Goal: Task Accomplishment & Management: Complete application form

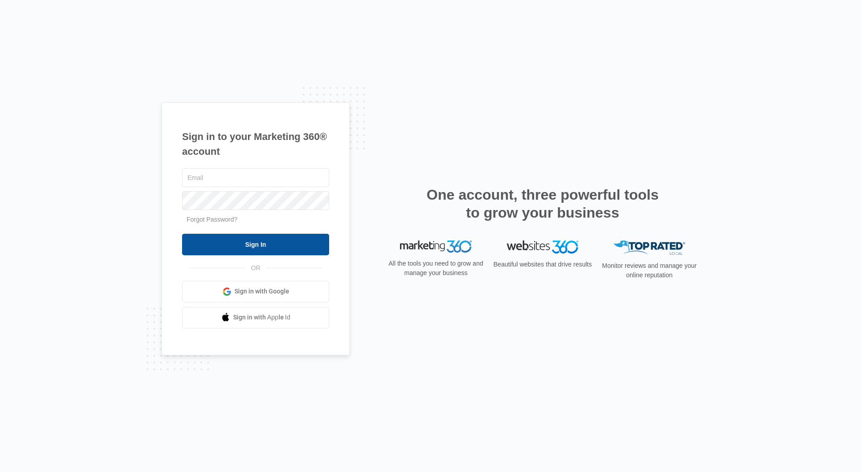
type input "[EMAIL_ADDRESS][DOMAIN_NAME]"
click at [262, 243] on input "Sign In" at bounding box center [255, 245] width 147 height 22
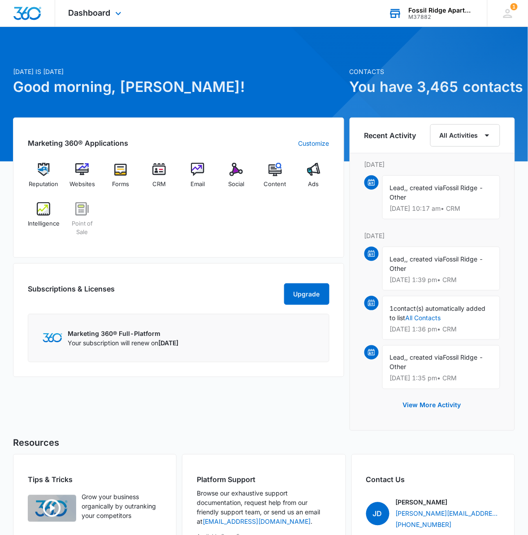
click at [438, 16] on div "M37882" at bounding box center [441, 17] width 65 height 6
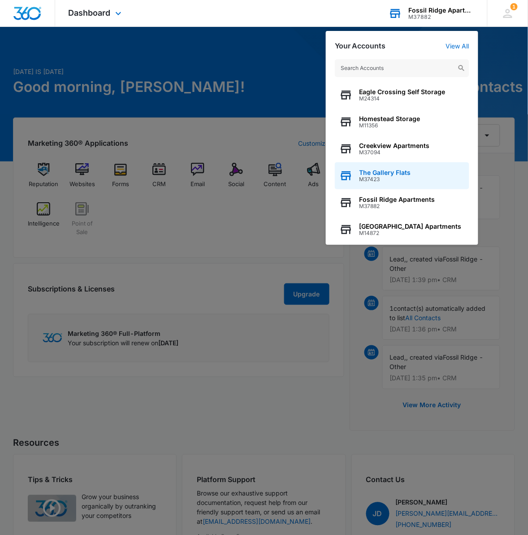
click at [398, 173] on span "The Gallery Flats" at bounding box center [386, 172] width 52 height 7
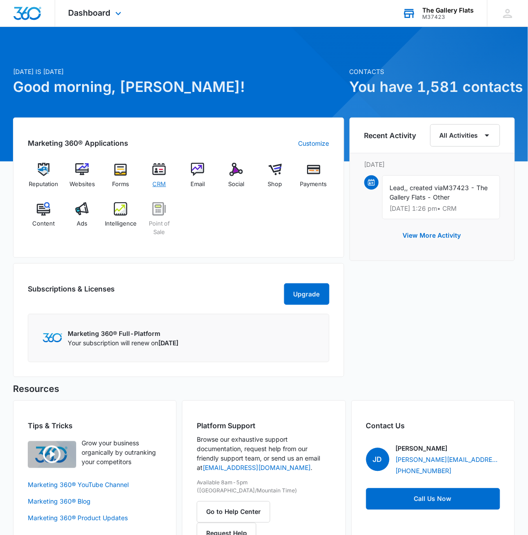
click at [162, 165] on img at bounding box center [158, 169] width 13 height 13
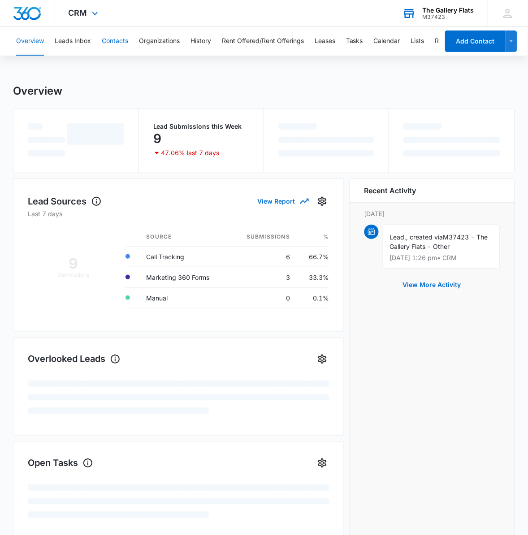
click at [122, 36] on button "Contacts" at bounding box center [115, 41] width 26 height 29
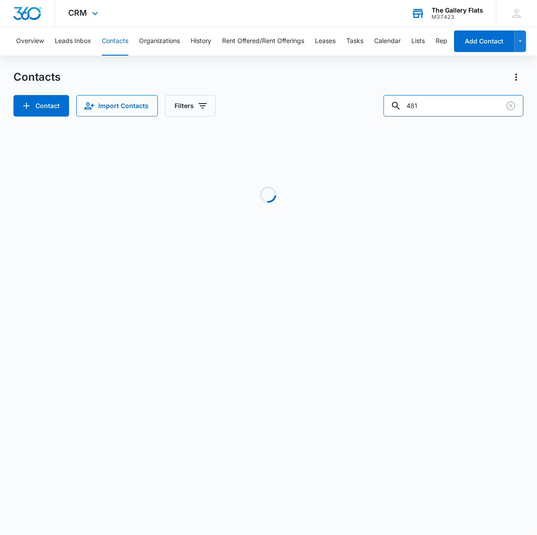
drag, startPoint x: 449, startPoint y: 104, endPoint x: 364, endPoint y: 105, distance: 85.2
click at [364, 105] on div "Contact Import Contacts Filters 481" at bounding box center [268, 106] width 510 height 22
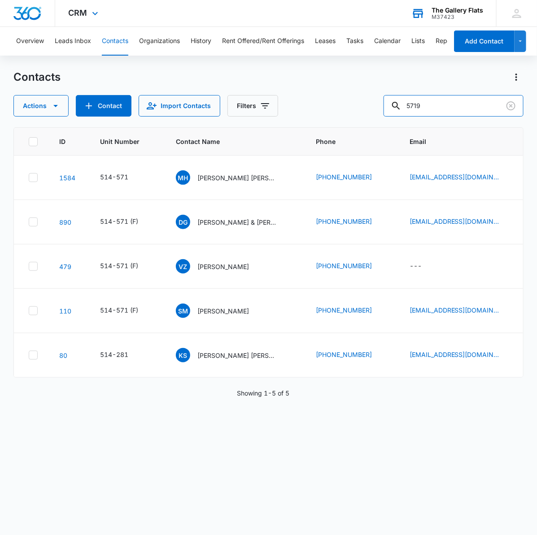
type input "571"
click at [207, 173] on p "Milan Hatch Diane Hatch" at bounding box center [237, 177] width 81 height 9
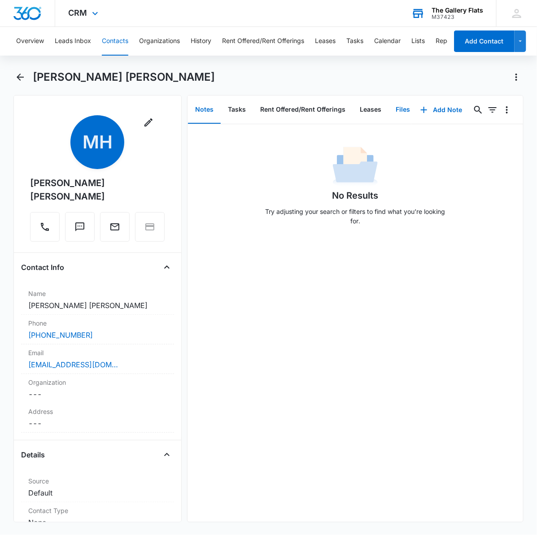
click at [397, 104] on button "Files" at bounding box center [402, 110] width 29 height 28
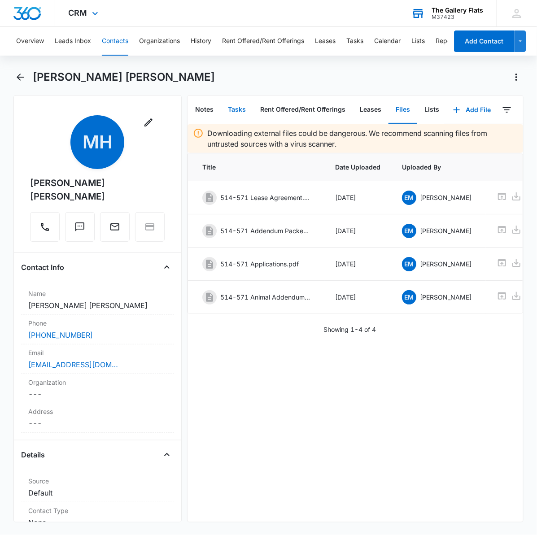
click at [230, 104] on button "Tasks" at bounding box center [237, 110] width 32 height 28
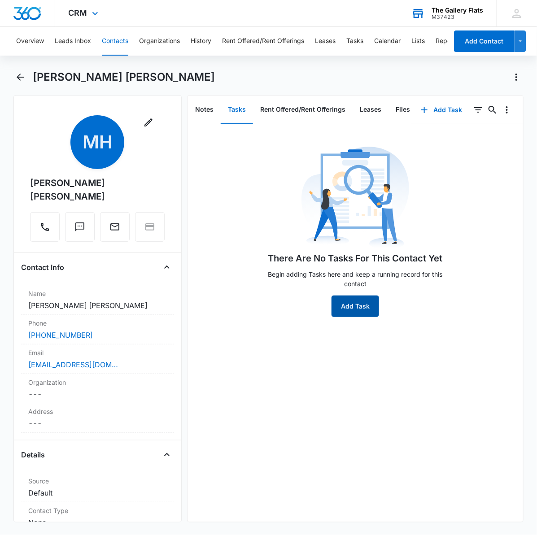
click at [364, 301] on button "Add Task" at bounding box center [355, 306] width 48 height 22
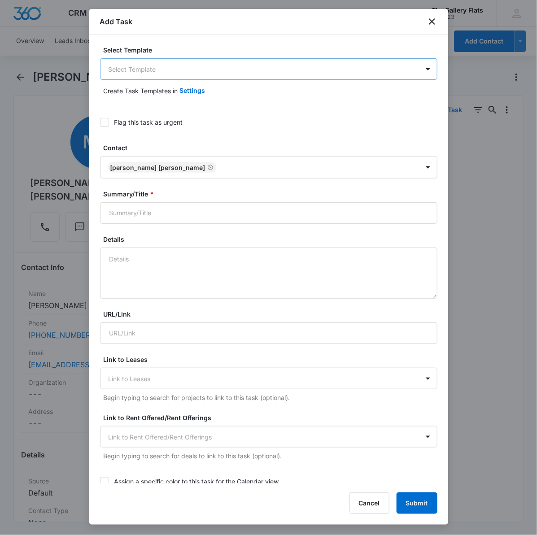
click at [263, 76] on body "CRM Apps Reputation Websites Forms CRM Email Social Shop Payments POS Content A…" at bounding box center [268, 267] width 537 height 535
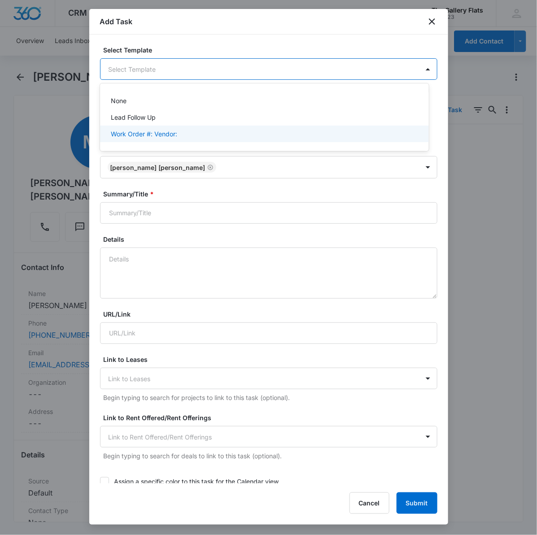
click at [169, 131] on p "Work Order #: Vendor:" at bounding box center [144, 133] width 66 height 9
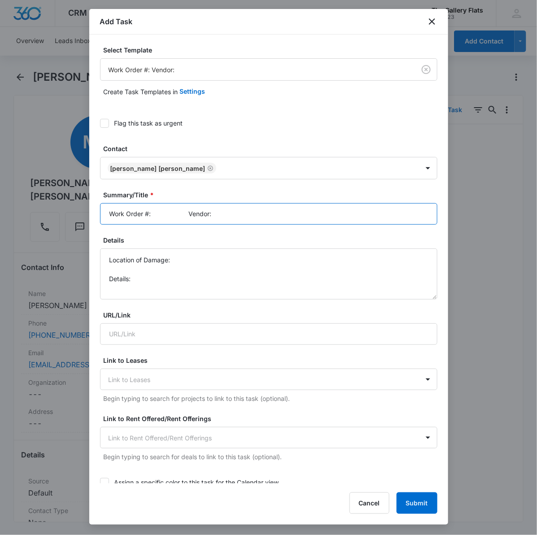
click at [158, 211] on input "Work Order #: Vendor:" at bounding box center [268, 214] width 337 height 22
click at [237, 217] on input "Work Order #: 1 Vendor:" at bounding box center [268, 214] width 337 height 22
type input "Work Order #: 1 Vendor: Vintge Corporation"
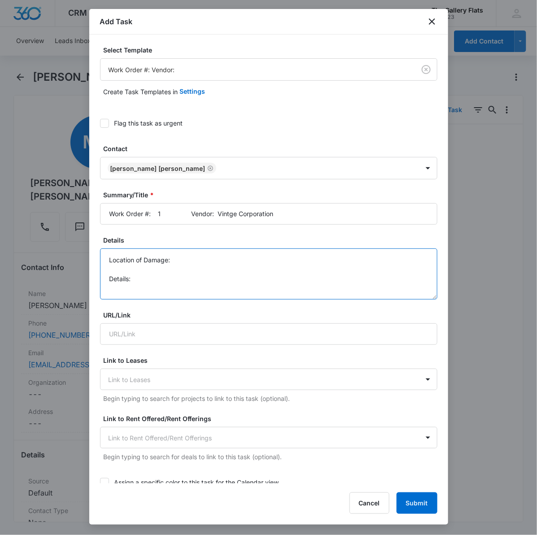
click at [226, 259] on textarea "Location of Damage: Details:" at bounding box center [268, 273] width 337 height 51
type textarea "Location of Damage: Master Bathroom Details: Shower rod falling off"
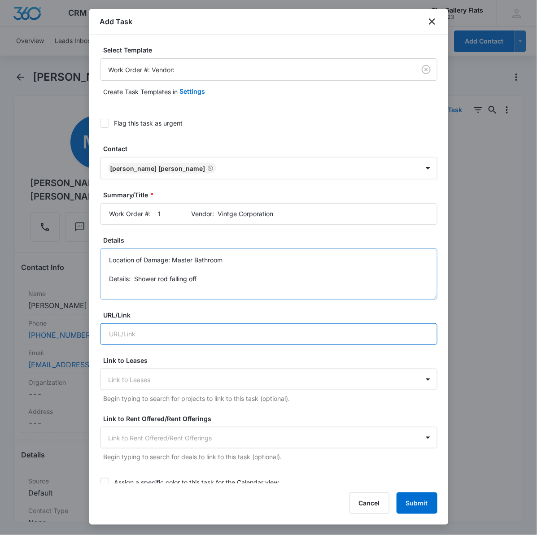
scroll to position [380, 0]
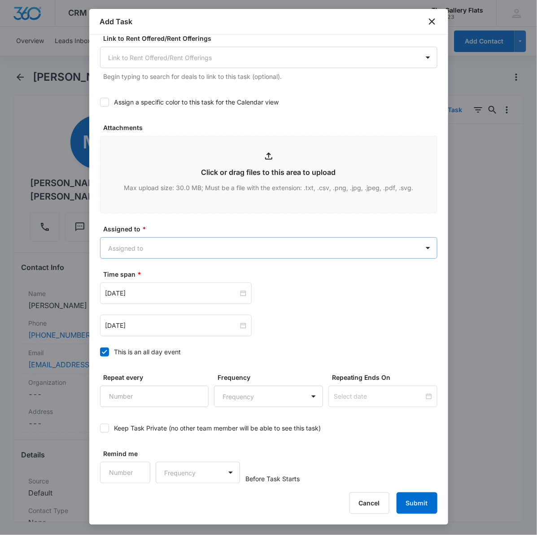
click at [178, 248] on body "CRM Apps Reputation Websites Forms CRM Email Social Shop Payments POS Content A…" at bounding box center [268, 267] width 537 height 535
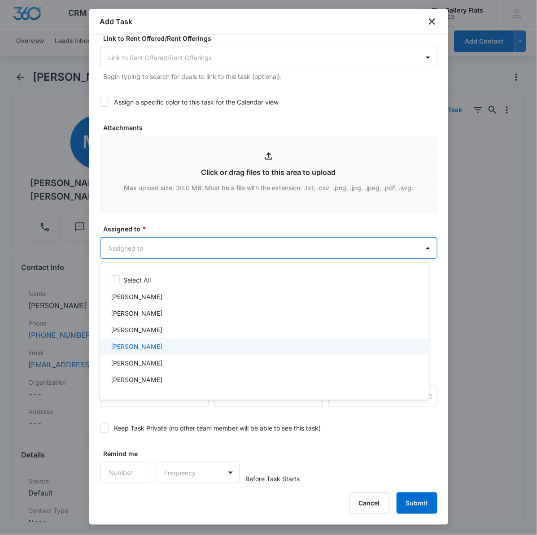
click at [146, 330] on p "Ernie Martinez" at bounding box center [137, 329] width 52 height 9
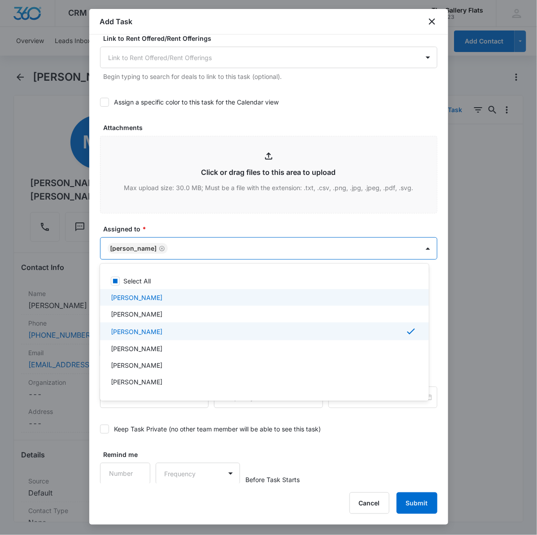
scroll to position [97, 0]
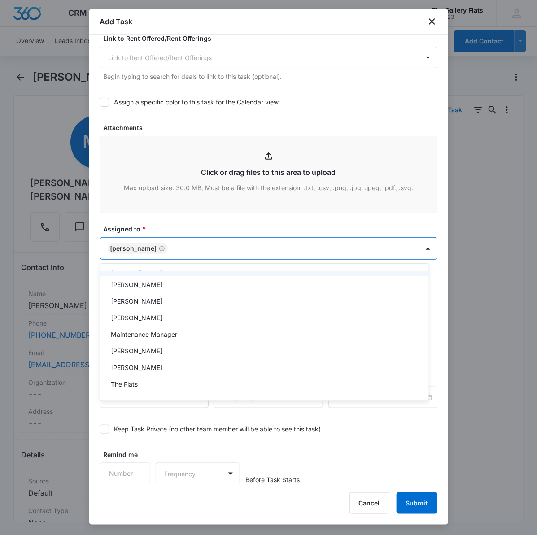
click at [209, 249] on div at bounding box center [268, 267] width 537 height 535
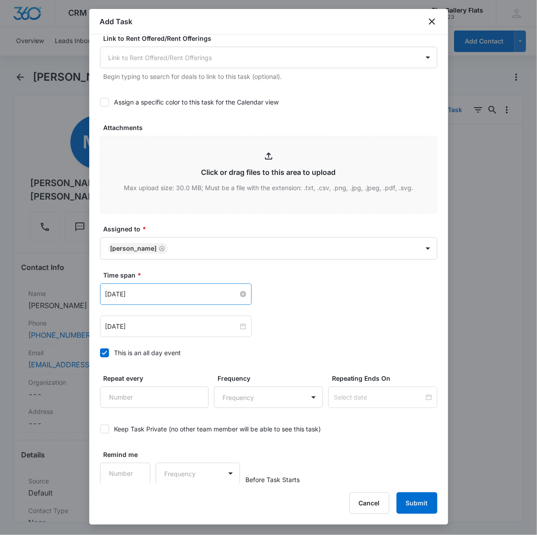
click at [194, 296] on input "Jul 11, 2023" at bounding box center [171, 294] width 133 height 10
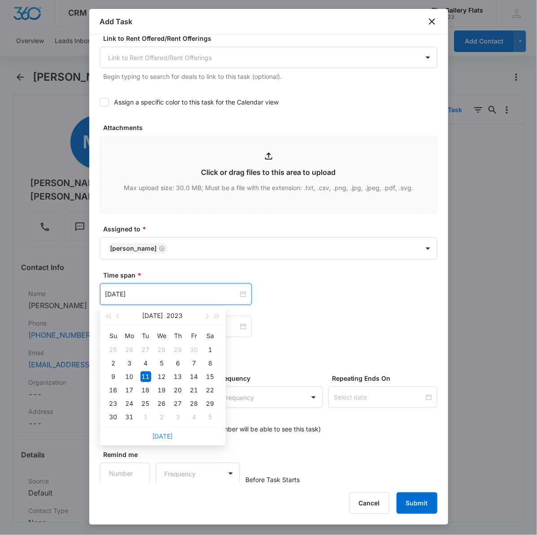
click at [166, 436] on link "Today" at bounding box center [162, 436] width 21 height 8
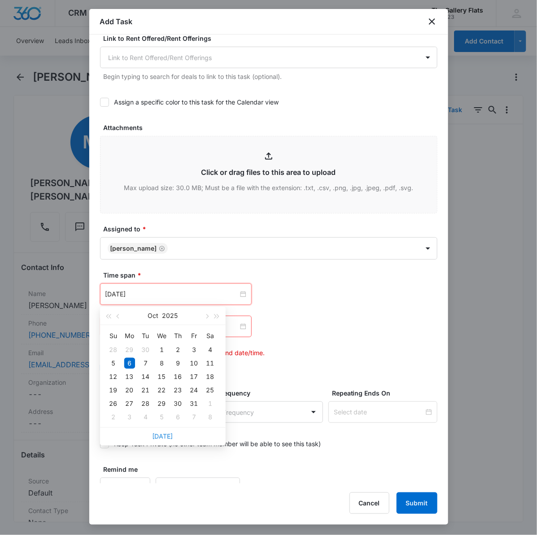
type input "Oct 6, 2025"
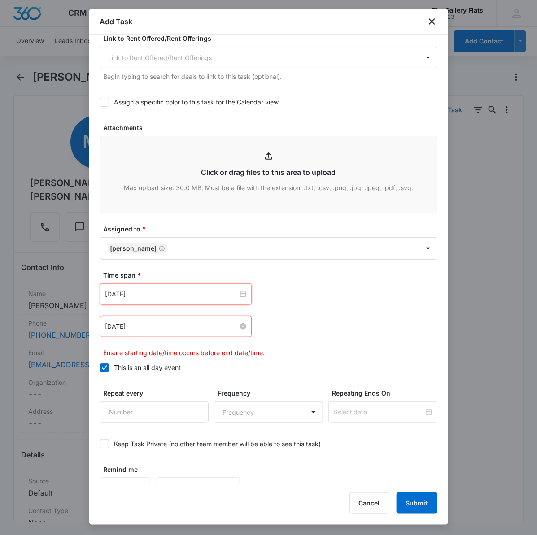
click at [176, 324] on input "Jul 11, 2023" at bounding box center [171, 327] width 133 height 10
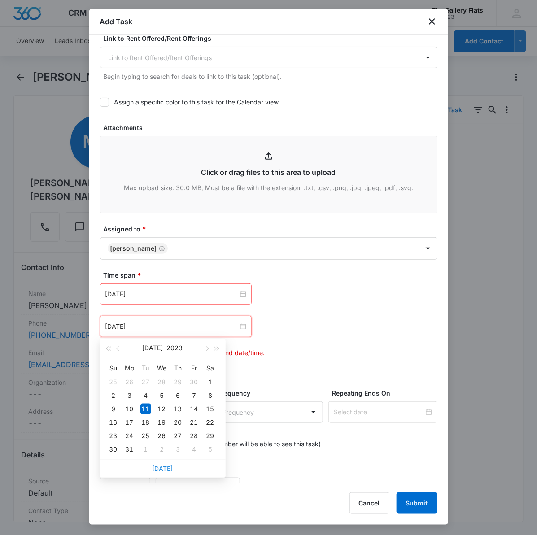
click at [169, 470] on link "Today" at bounding box center [162, 469] width 21 height 8
type input "Oct 6, 2025"
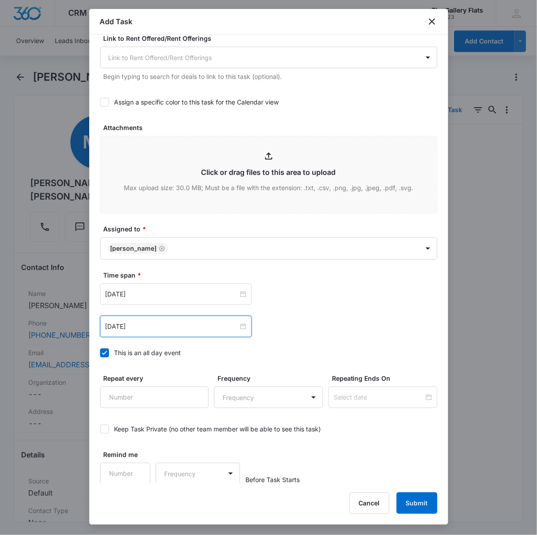
click at [302, 337] on div "Oct 6, 2025 Oct 2025 Su Mo Tu We Th Fr Sa 28 29 30 1 2 3 4 5 6 7 8 9 10 11 12 1…" at bounding box center [268, 327] width 337 height 22
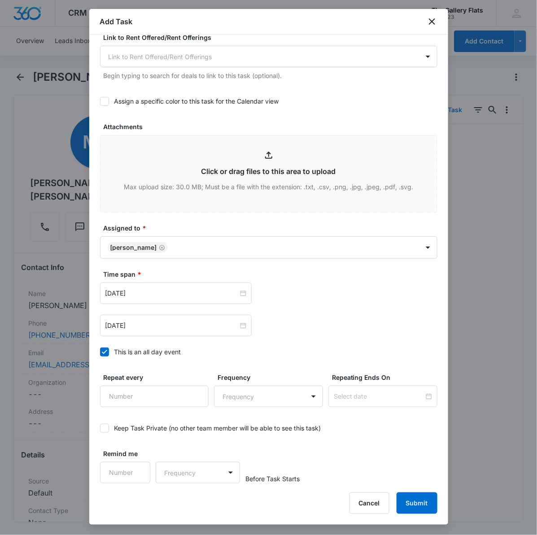
type input "C:\fakepath\514-571 Work Order 1.pdf"
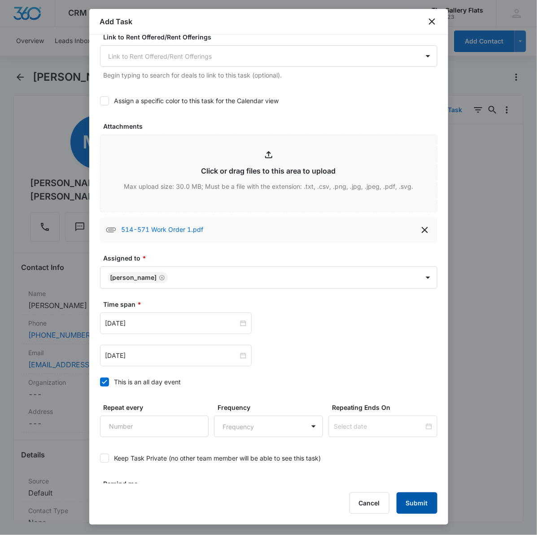
click at [424, 508] on button "Submit" at bounding box center [416, 503] width 41 height 22
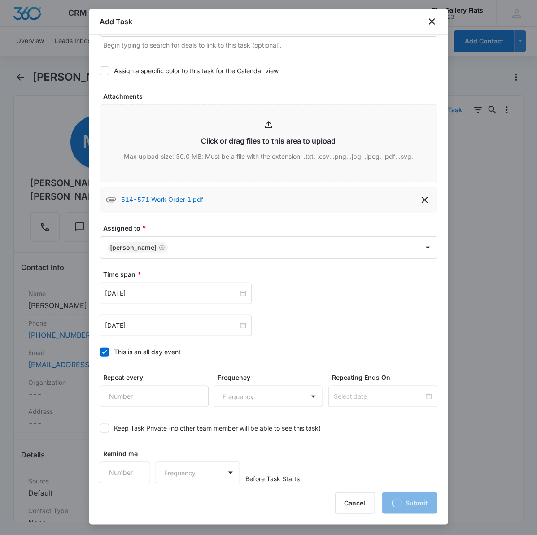
scroll to position [0, 0]
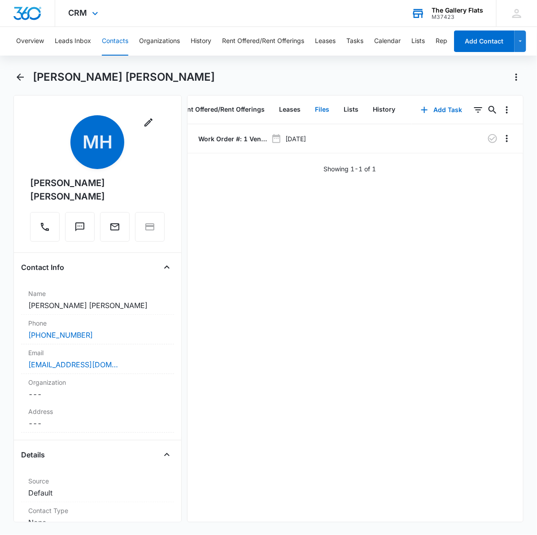
click at [322, 101] on button "Files" at bounding box center [322, 110] width 29 height 28
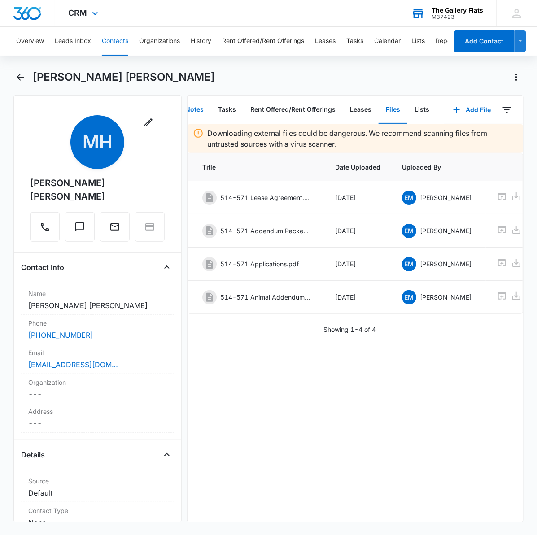
scroll to position [0, 9]
click at [218, 104] on button "Tasks" at bounding box center [228, 110] width 32 height 28
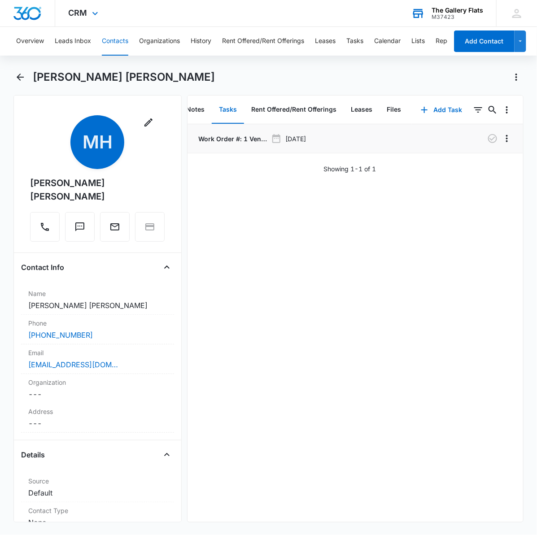
click at [252, 136] on p "Work Order #: 1 Vendor: Vintge Corporation" at bounding box center [231, 138] width 71 height 9
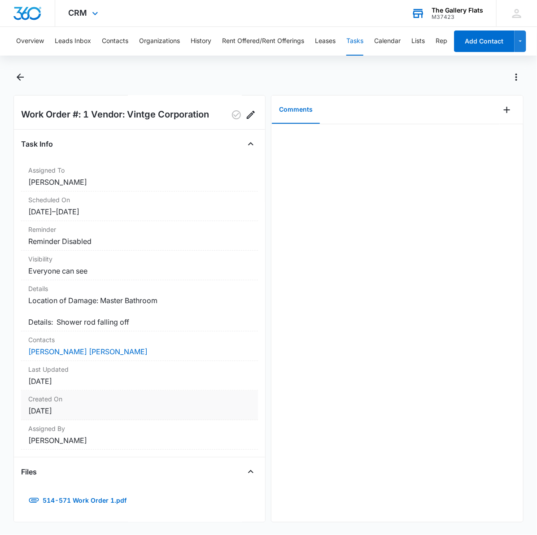
scroll to position [17, 0]
click at [102, 490] on link "514-571 Work Order 1.pdf" at bounding box center [78, 501] width 114 height 22
